Goal: Navigation & Orientation: Find specific page/section

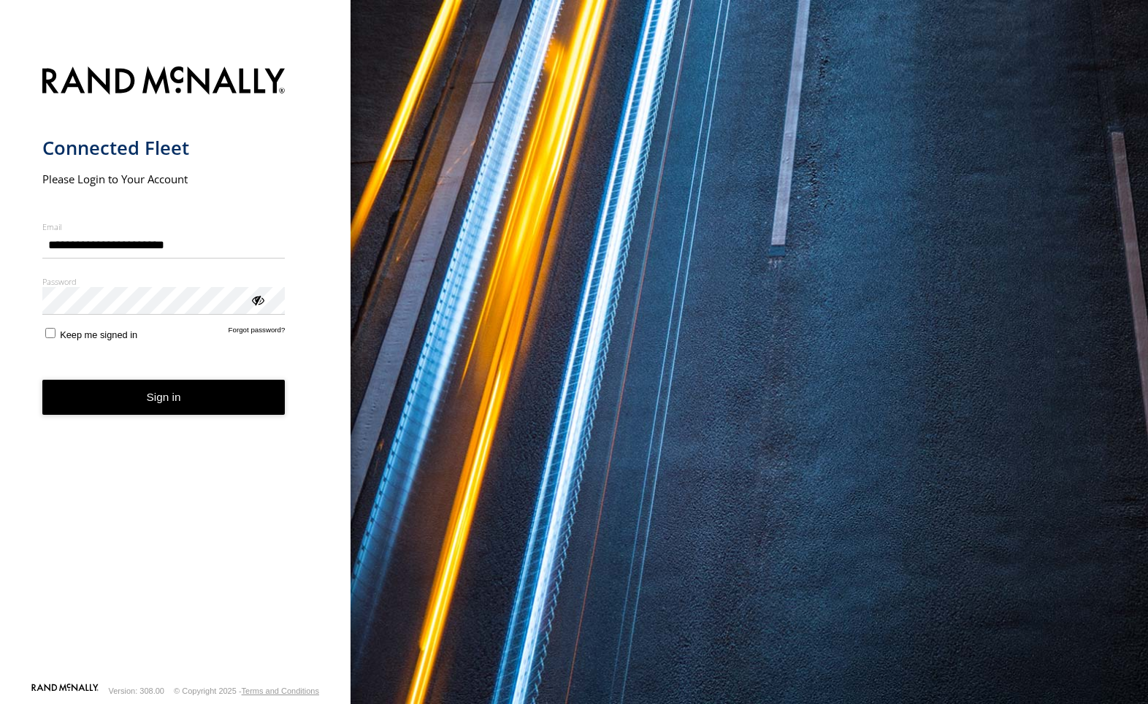
click at [176, 406] on button "Sign in" at bounding box center [163, 398] width 243 height 36
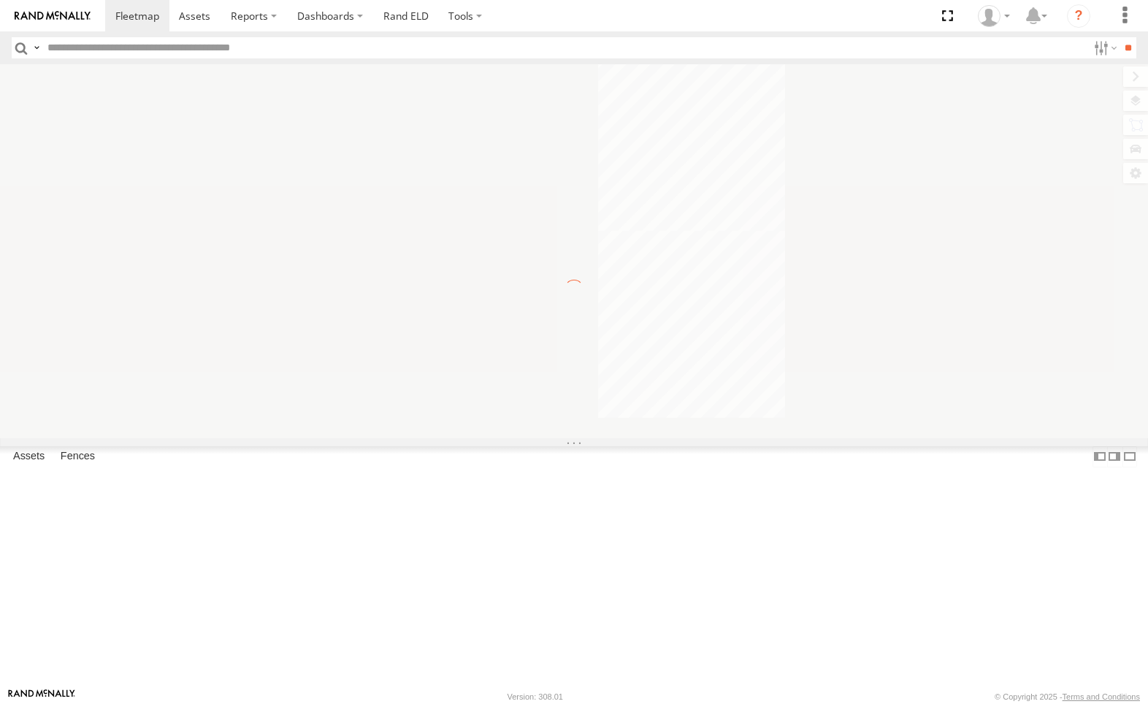
click at [1137, 99] on div at bounding box center [574, 251] width 1148 height 374
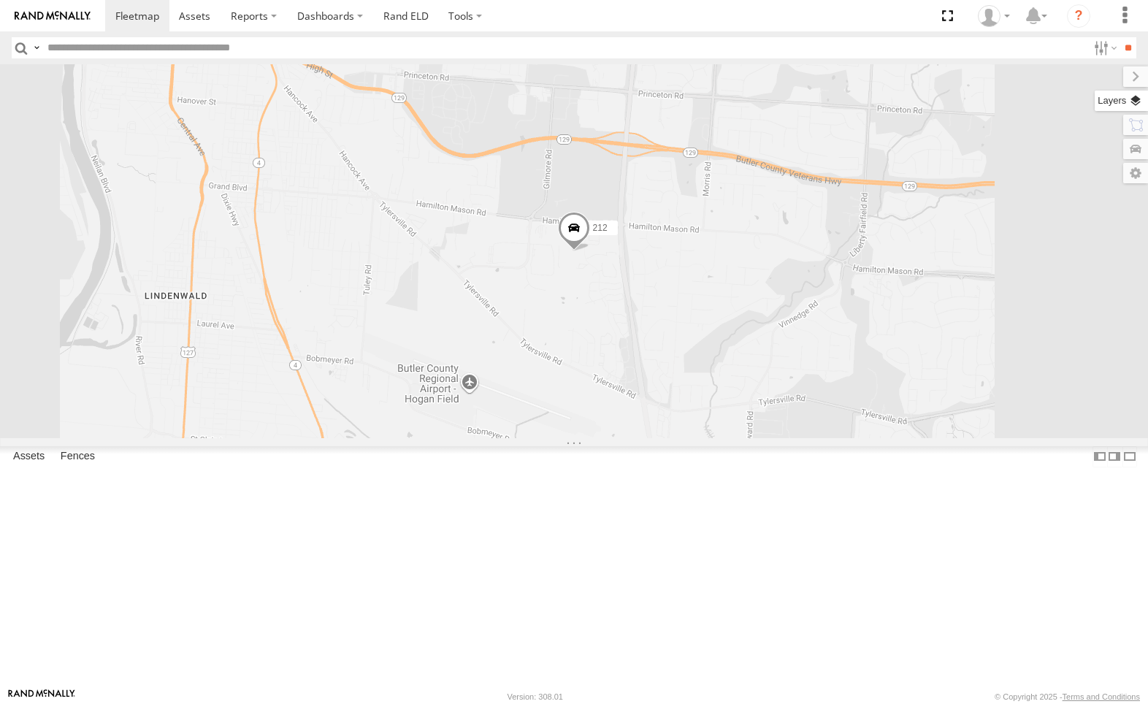
click at [1132, 99] on label at bounding box center [1120, 101] width 53 height 20
click at [1094, 99] on label at bounding box center [1120, 101] width 53 height 20
click at [0, 0] on label at bounding box center [0, 0] width 0 height 0
click at [0, 0] on span "Traffic" at bounding box center [0, 0] width 0 height 0
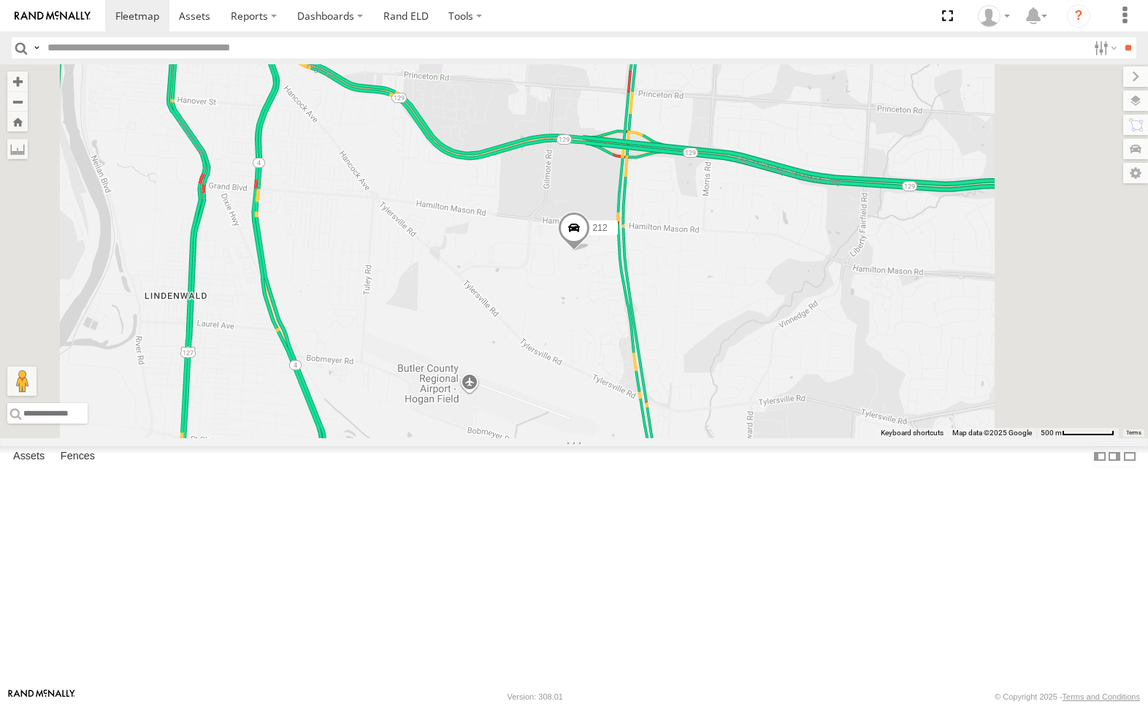
click at [0, 0] on label at bounding box center [0, 0] width 0 height 0
click at [0, 0] on span "Satellite + Roadmap" at bounding box center [0, 0] width 0 height 0
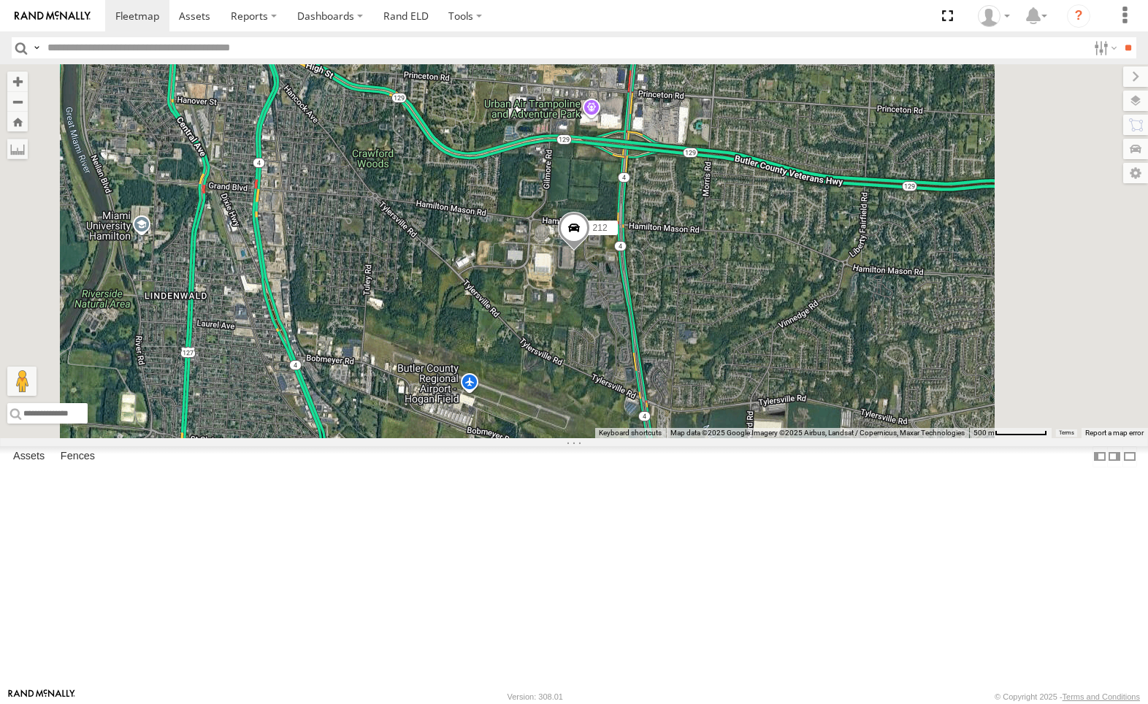
click at [0, 0] on div "212" at bounding box center [0, 0] width 0 height 0
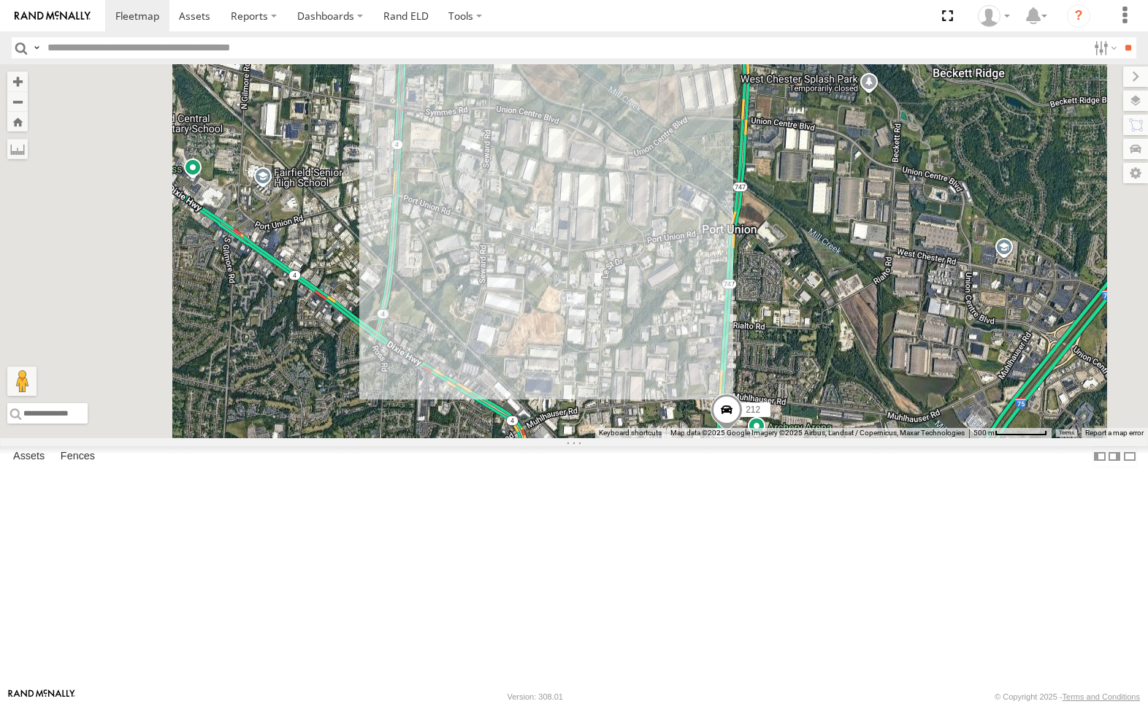
click at [0, 0] on div "212" at bounding box center [0, 0] width 0 height 0
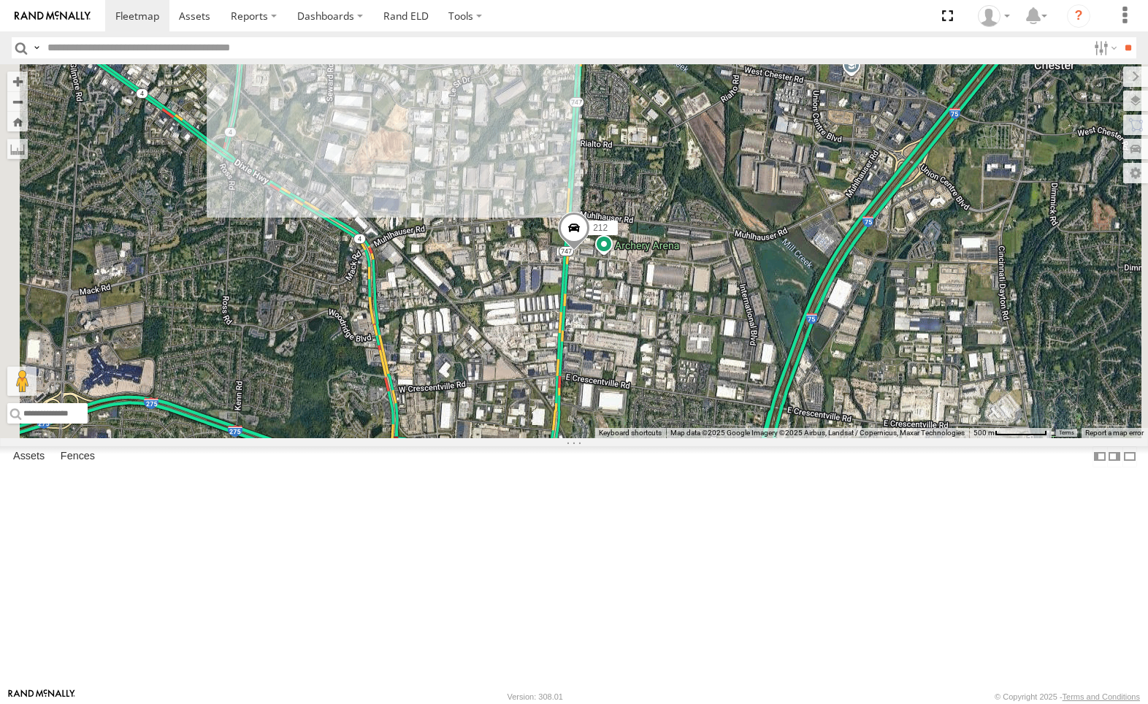
click at [0, 0] on div "212" at bounding box center [0, 0] width 0 height 0
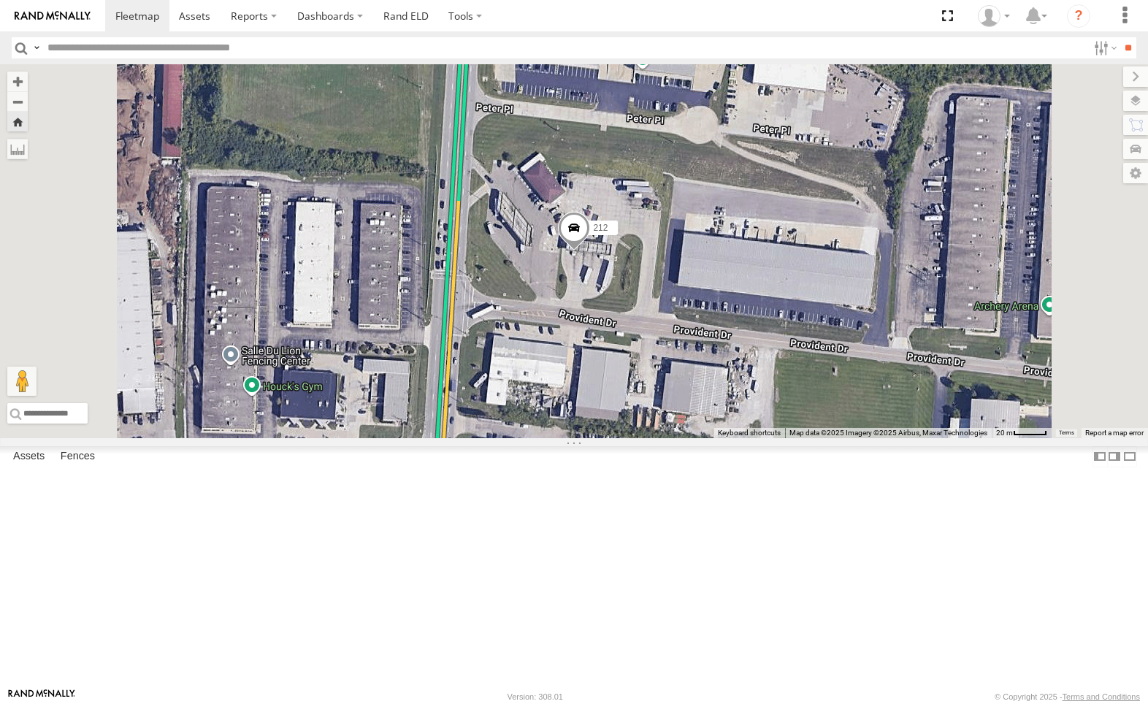
click at [0, 0] on div "212" at bounding box center [0, 0] width 0 height 0
